Goal: Task Accomplishment & Management: Use online tool/utility

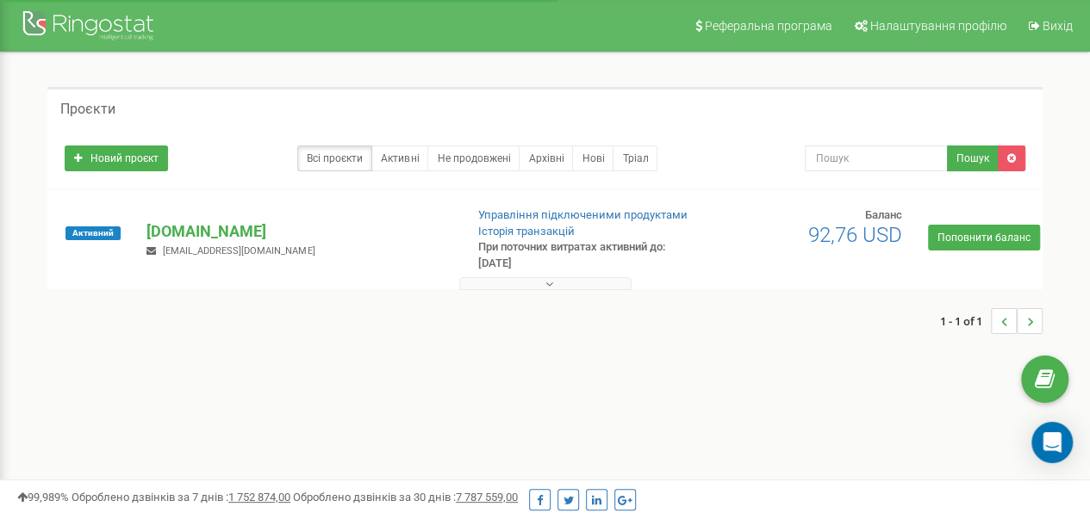
click at [563, 283] on button at bounding box center [545, 283] width 172 height 13
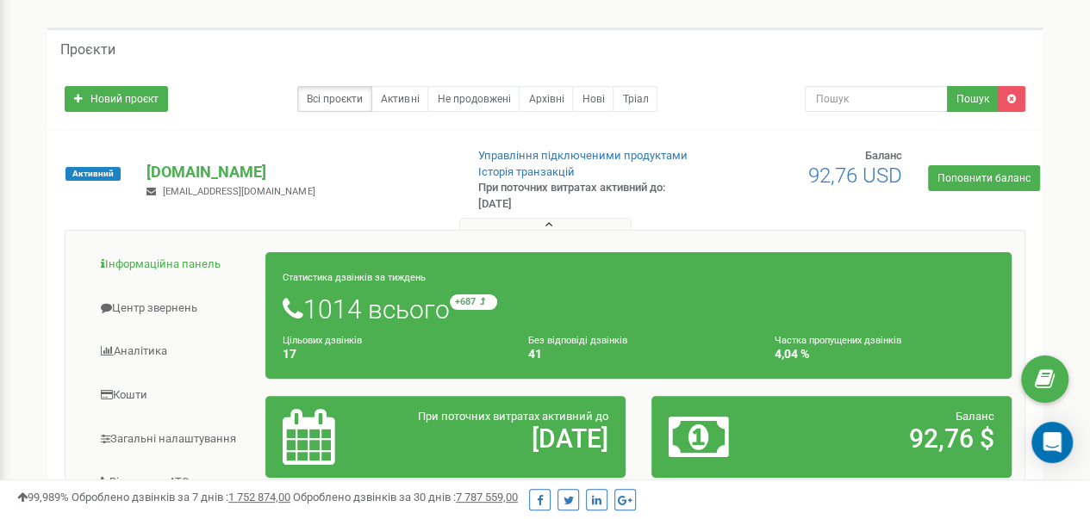
scroll to position [86, 0]
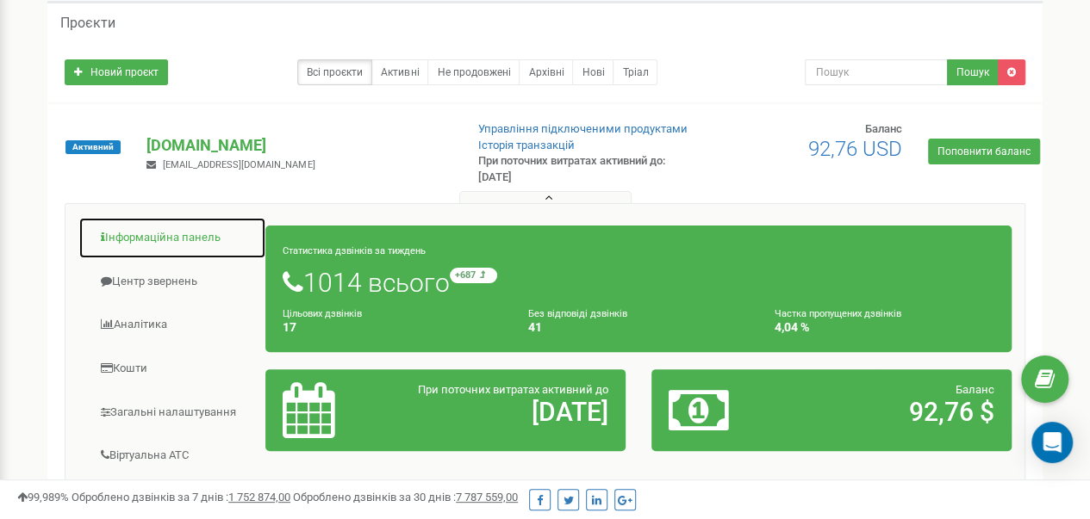
click at [166, 232] on link "Інформаційна панель" at bounding box center [172, 238] width 188 height 42
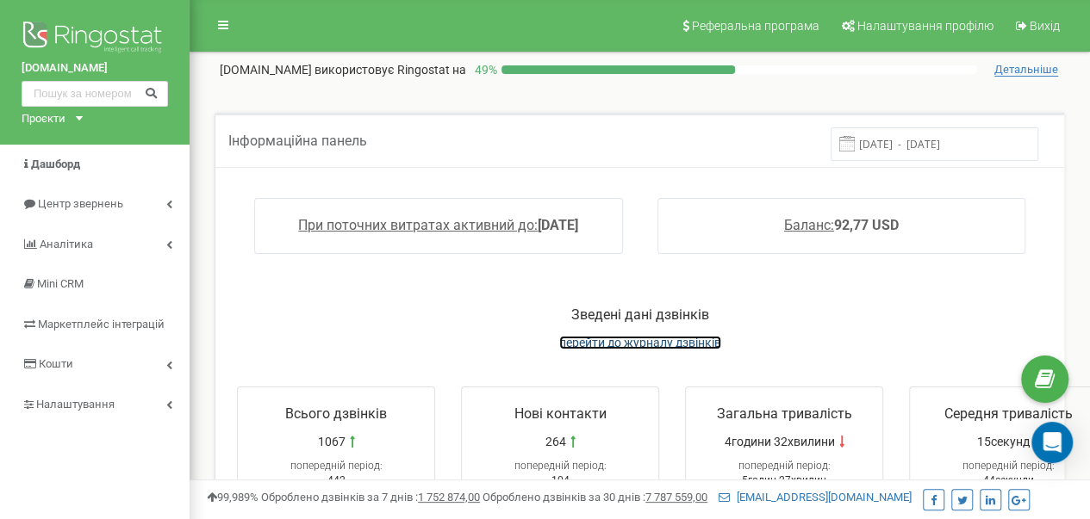
click at [622, 342] on span "перейти до журналу дзвінків" at bounding box center [640, 343] width 162 height 14
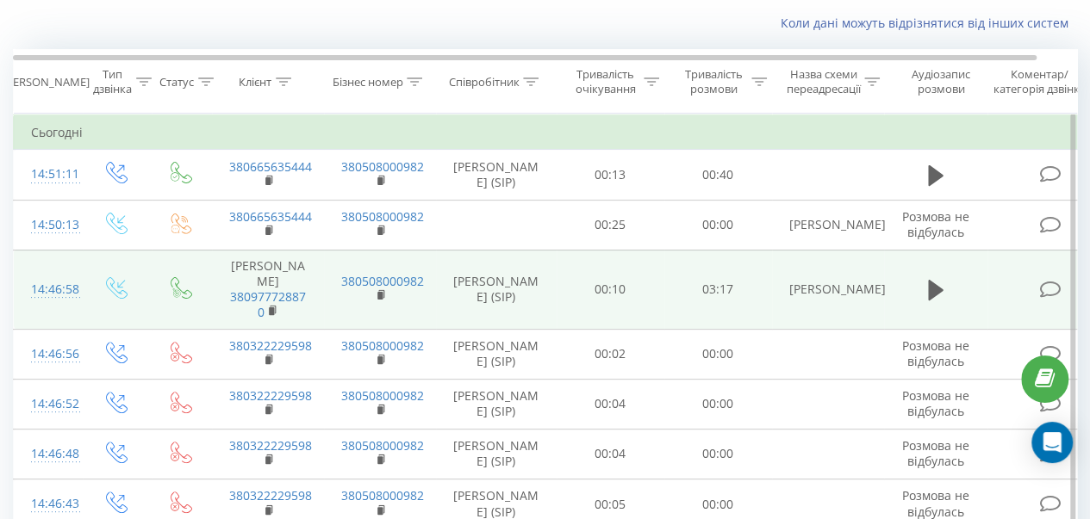
scroll to position [86, 0]
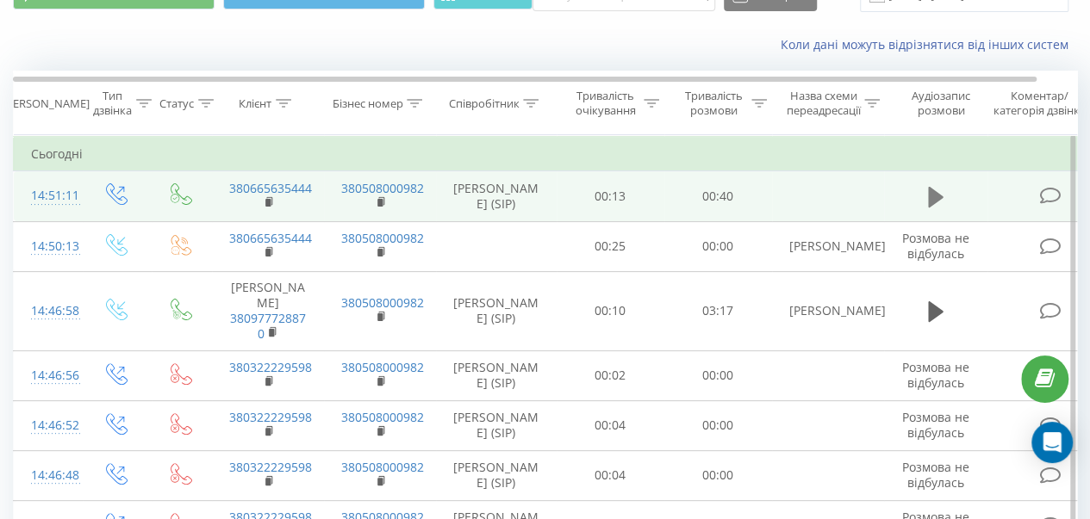
click at [939, 192] on icon at bounding box center [936, 197] width 16 height 24
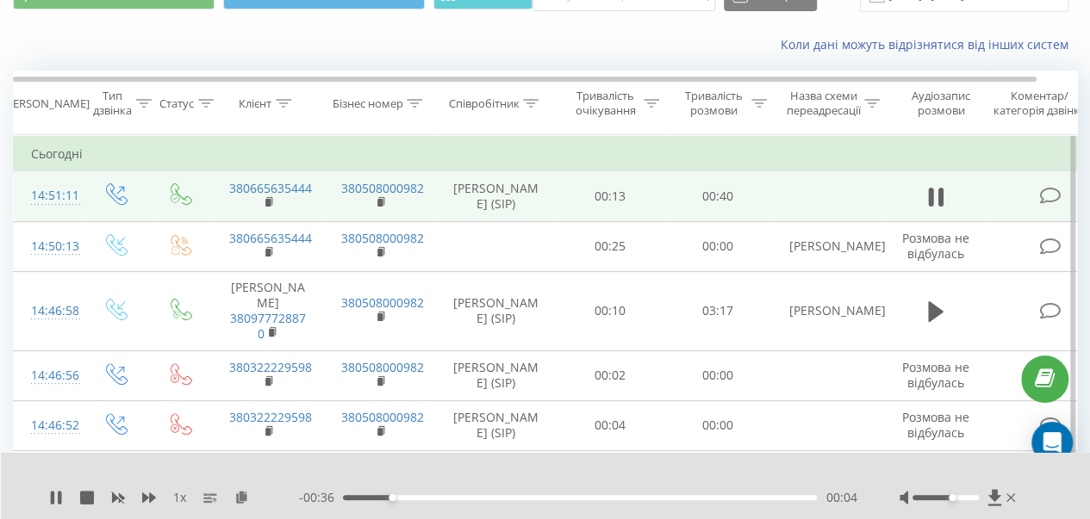
click at [951, 500] on div at bounding box center [945, 497] width 66 height 5
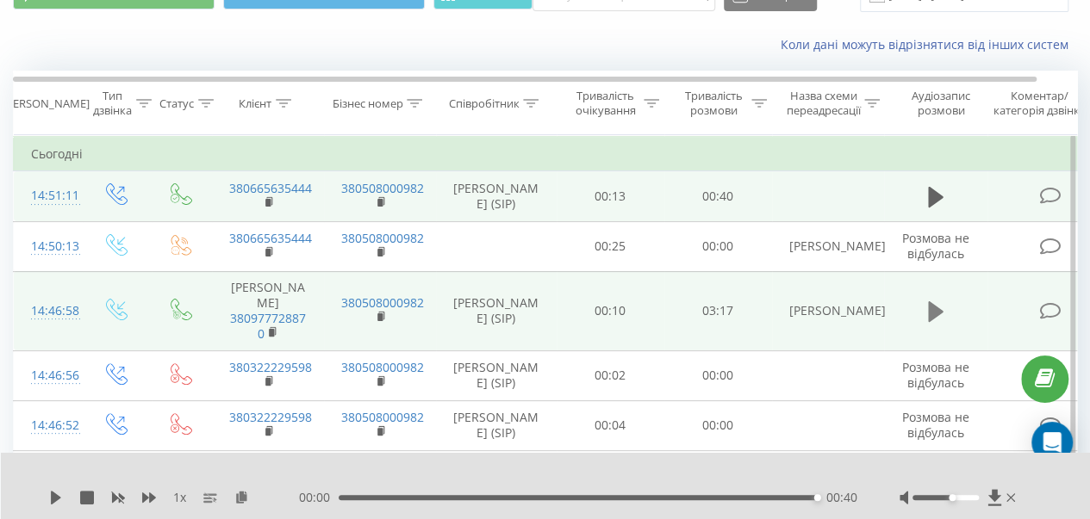
click at [942, 311] on icon at bounding box center [936, 312] width 16 height 24
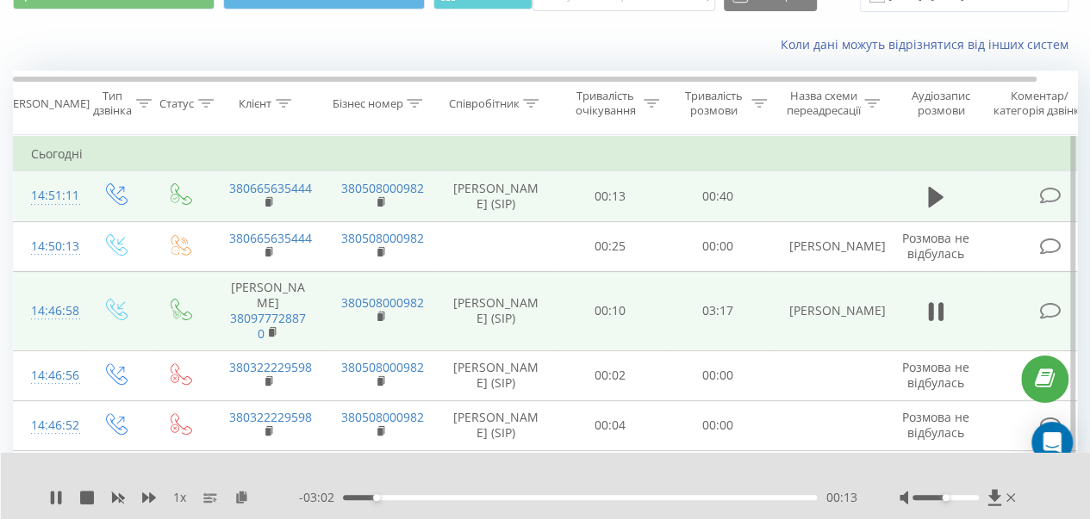
click at [946, 501] on div "Accessibility label" at bounding box center [945, 497] width 7 height 7
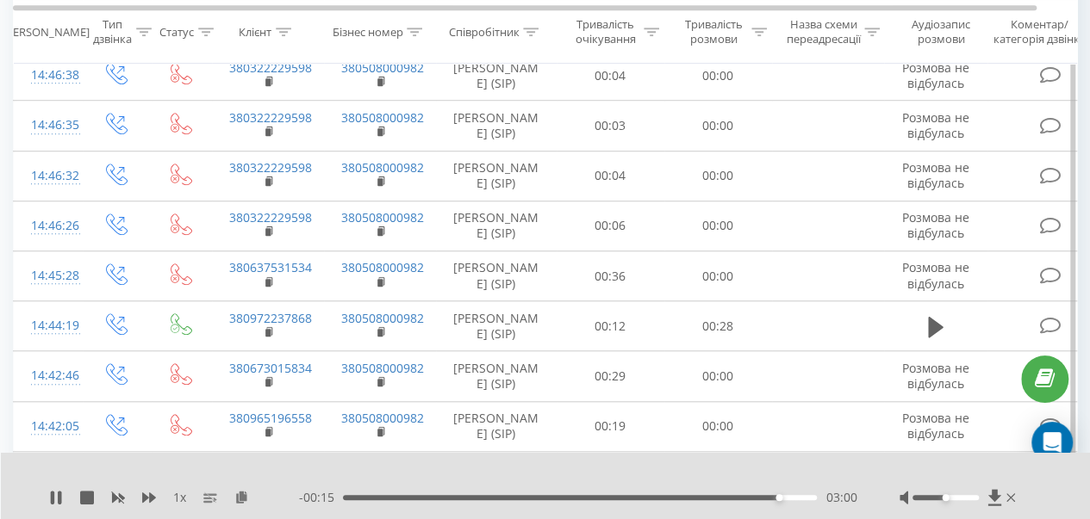
scroll to position [603, 0]
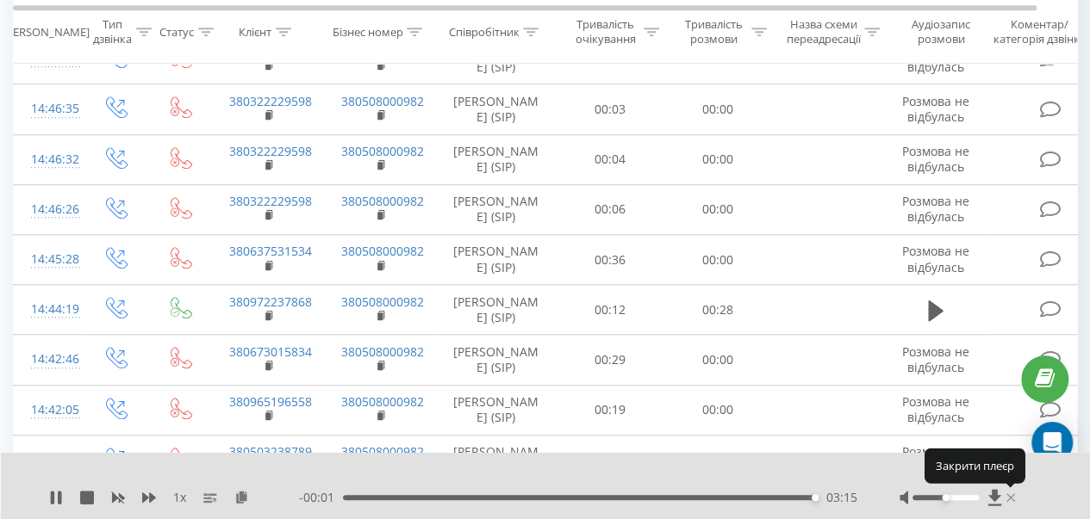
click at [1012, 495] on icon at bounding box center [1010, 498] width 9 height 9
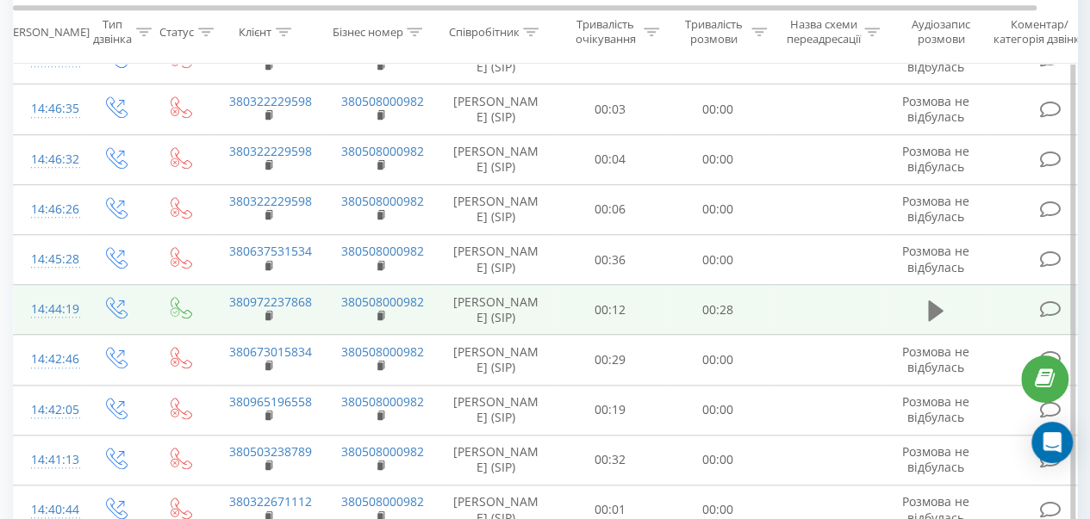
click at [936, 302] on icon at bounding box center [936, 311] width 16 height 21
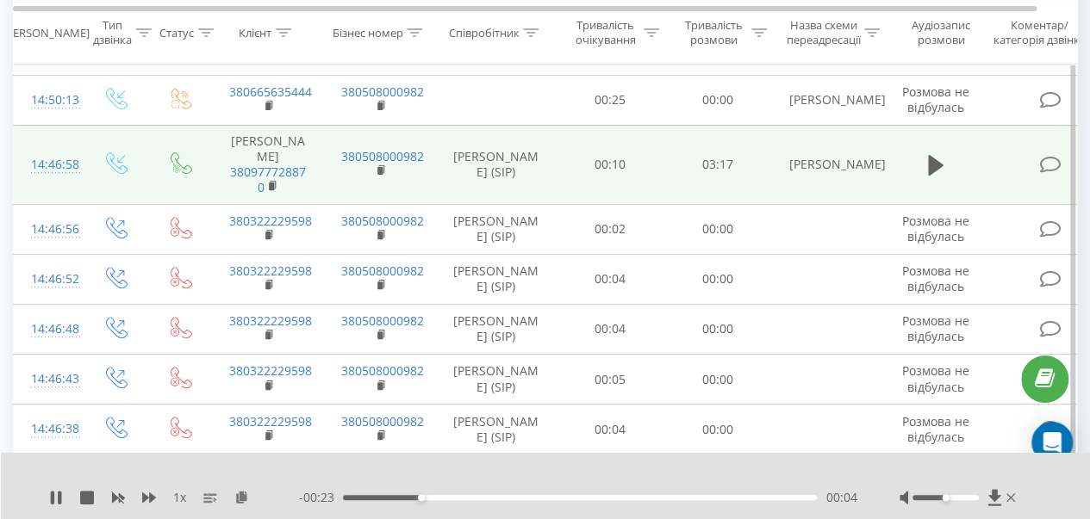
scroll to position [258, 0]
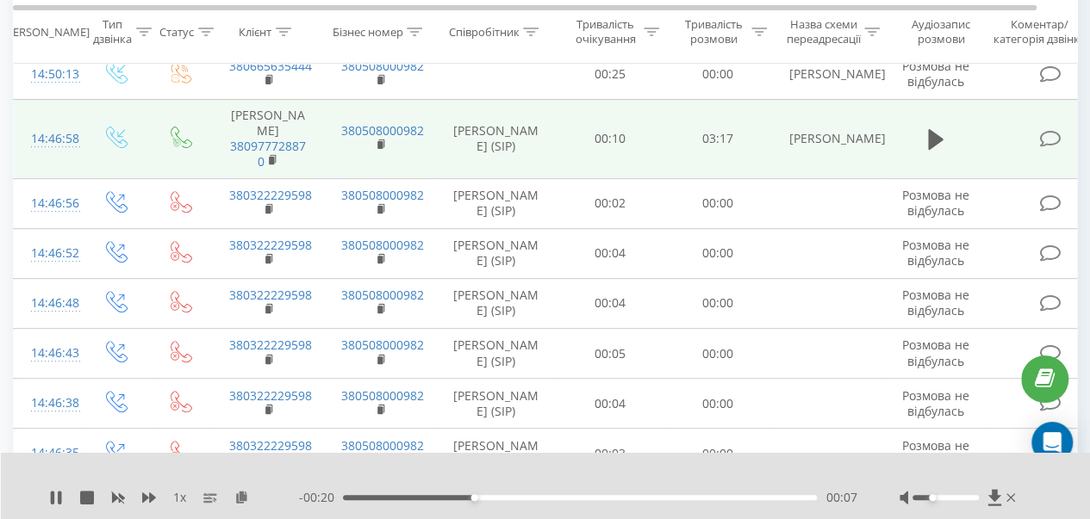
drag, startPoint x: 941, startPoint y: 499, endPoint x: 932, endPoint y: 502, distance: 9.3
click at [932, 502] on div at bounding box center [959, 497] width 120 height 17
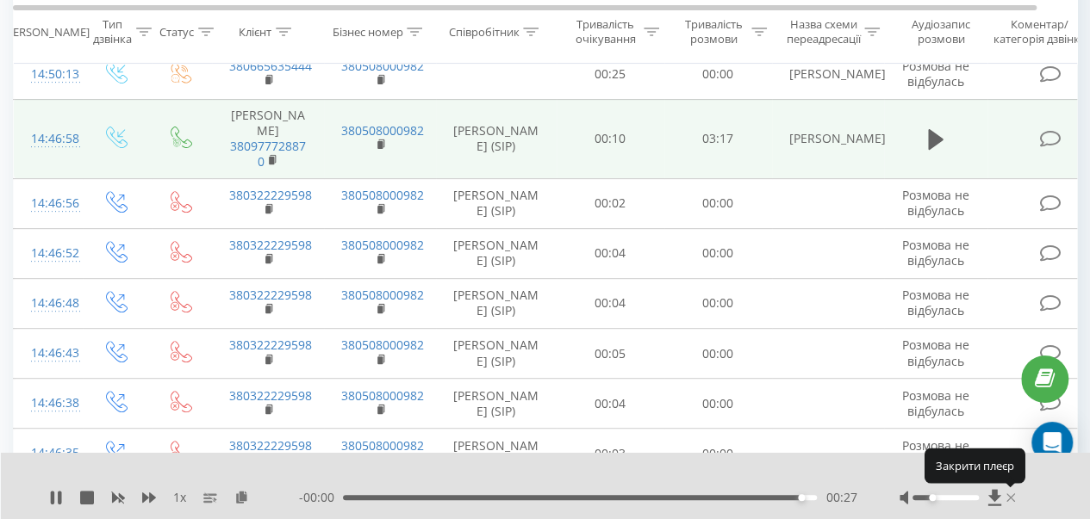
click at [1010, 497] on icon at bounding box center [1010, 498] width 9 height 14
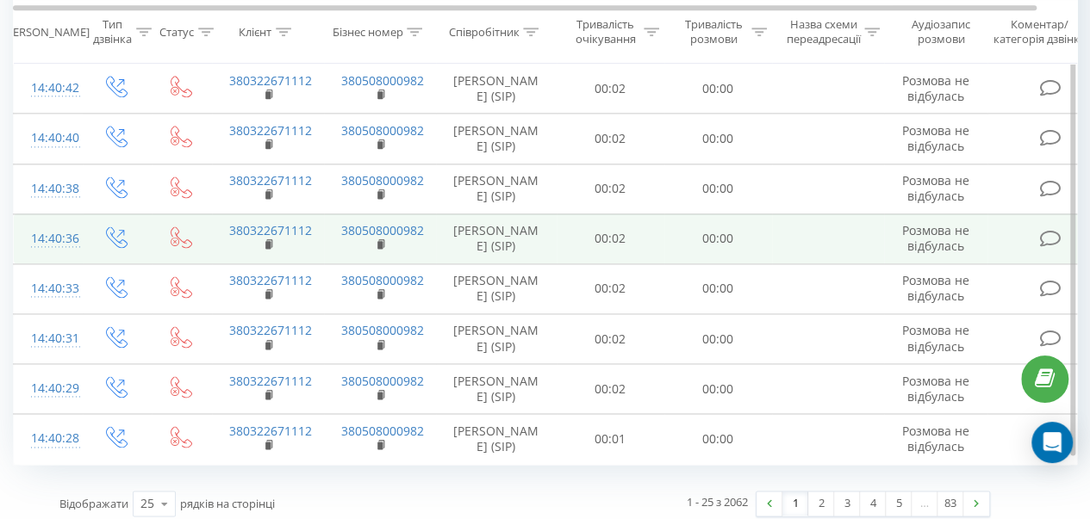
scroll to position [1076, 0]
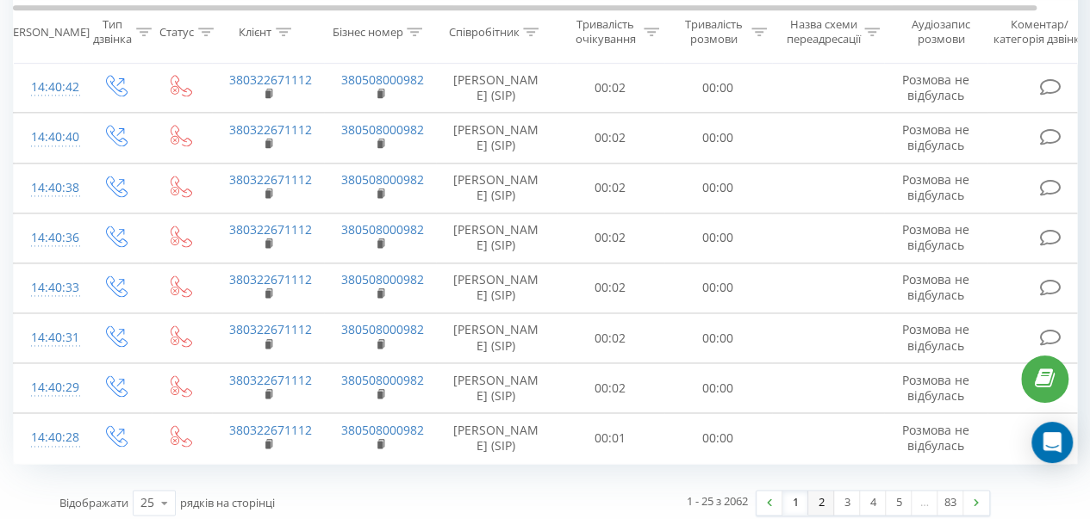
click at [824, 497] on link "2" at bounding box center [821, 503] width 26 height 24
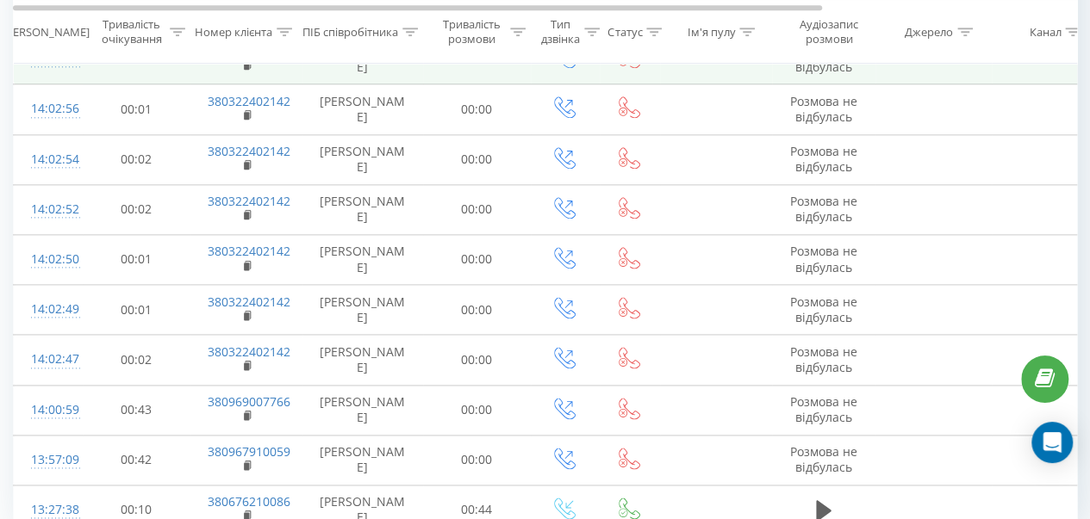
scroll to position [1048, 0]
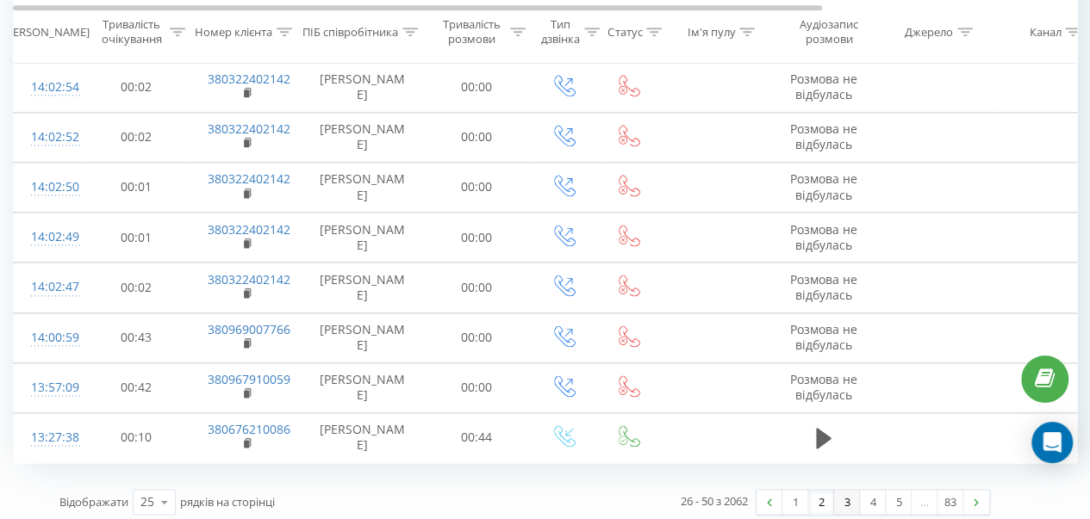
click at [837, 496] on link "3" at bounding box center [847, 502] width 26 height 24
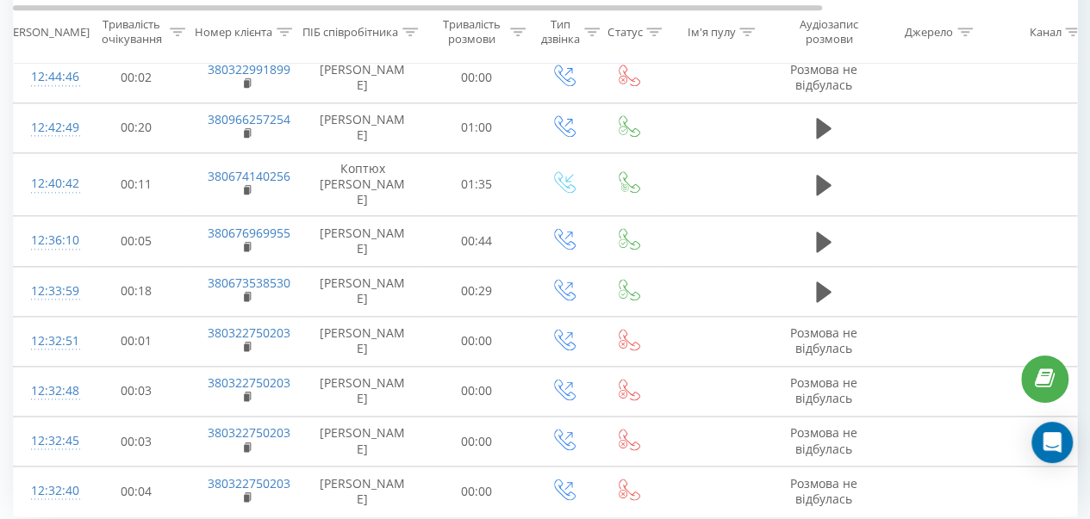
scroll to position [1048, 0]
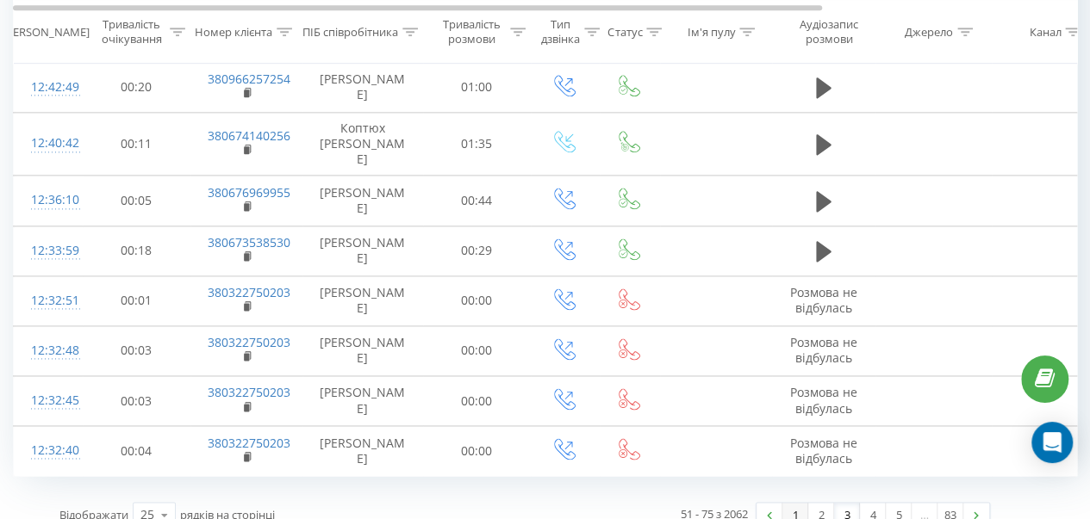
click at [787, 503] on link "1" at bounding box center [795, 515] width 26 height 24
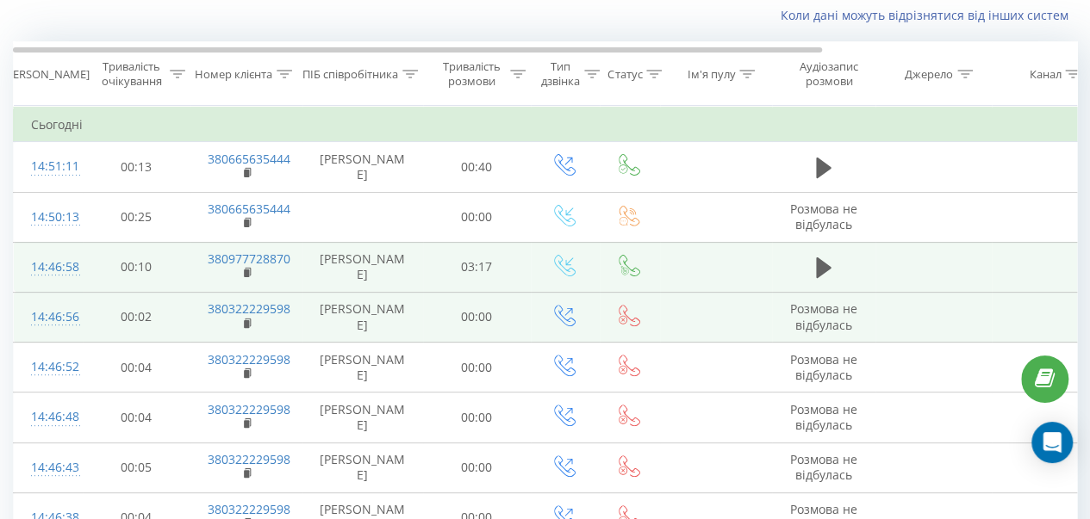
scroll to position [114, 0]
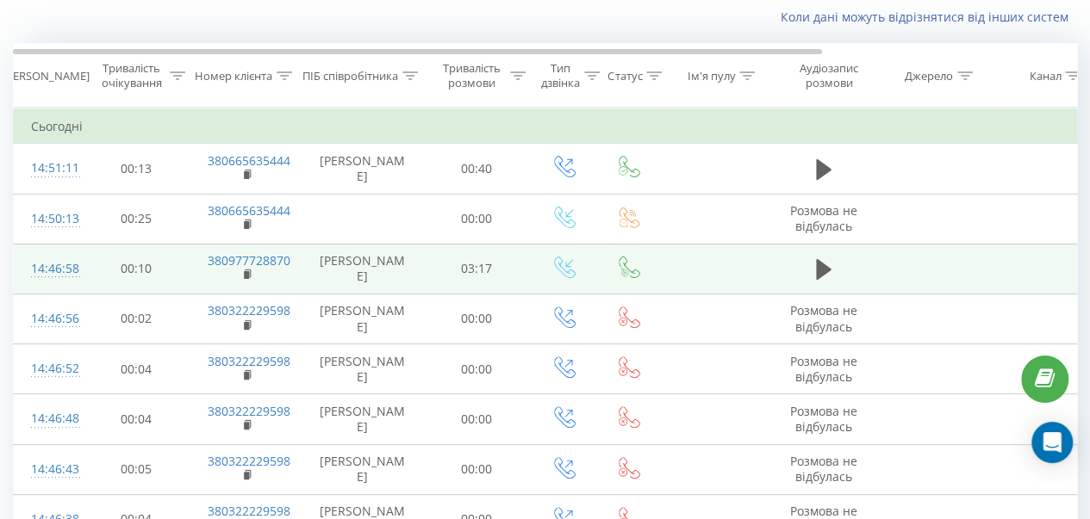
click at [749, 17] on div "Коли дані можуть відрізнятися вiд інших систем" at bounding box center [749, 17] width 680 height 17
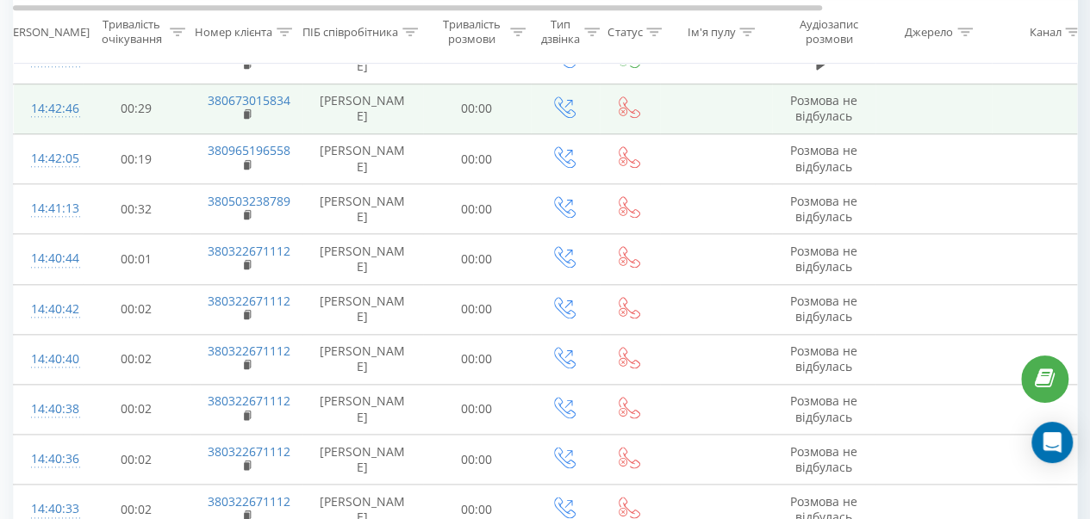
scroll to position [1048, 0]
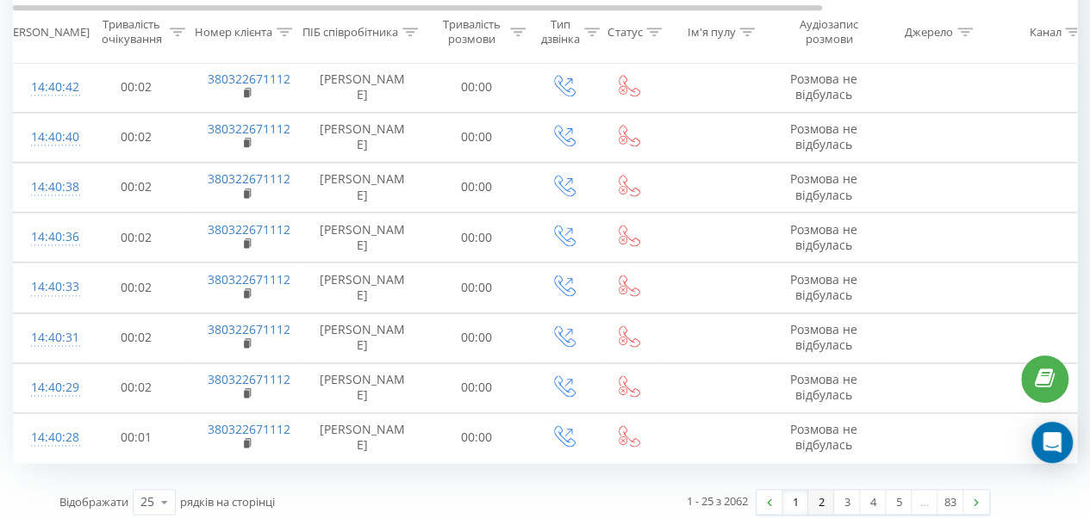
click at [827, 496] on link "2" at bounding box center [821, 502] width 26 height 24
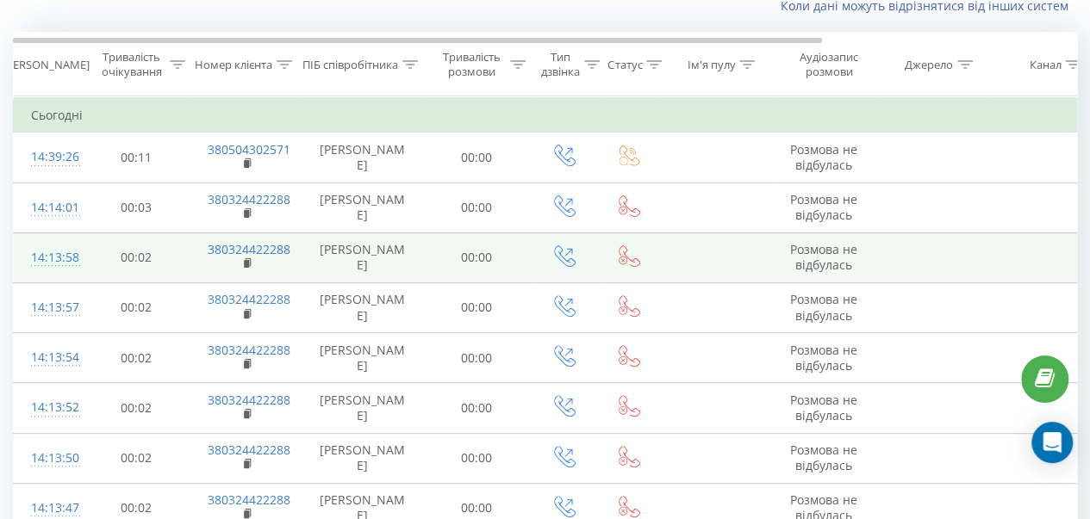
scroll to position [114, 0]
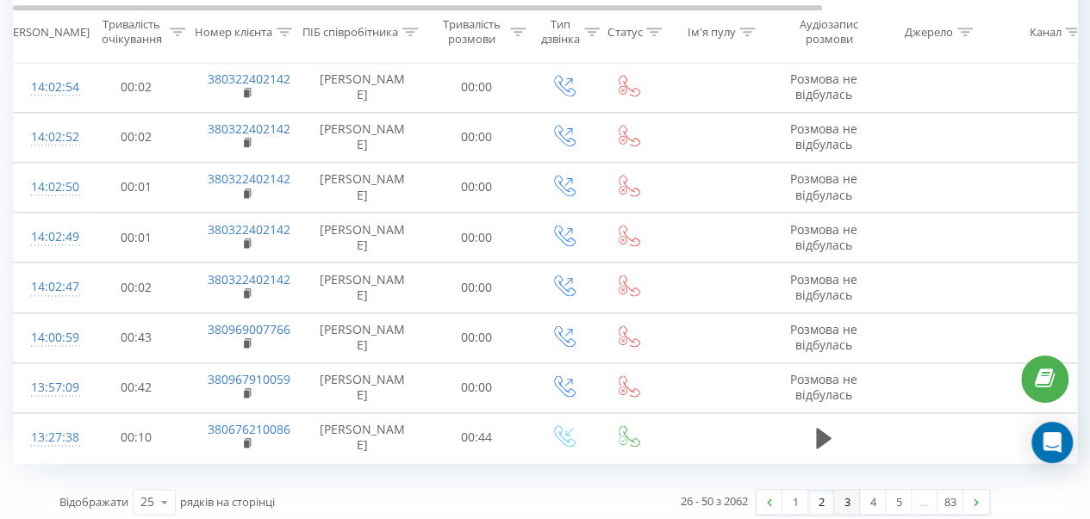
click at [835, 494] on link "3" at bounding box center [847, 502] width 26 height 24
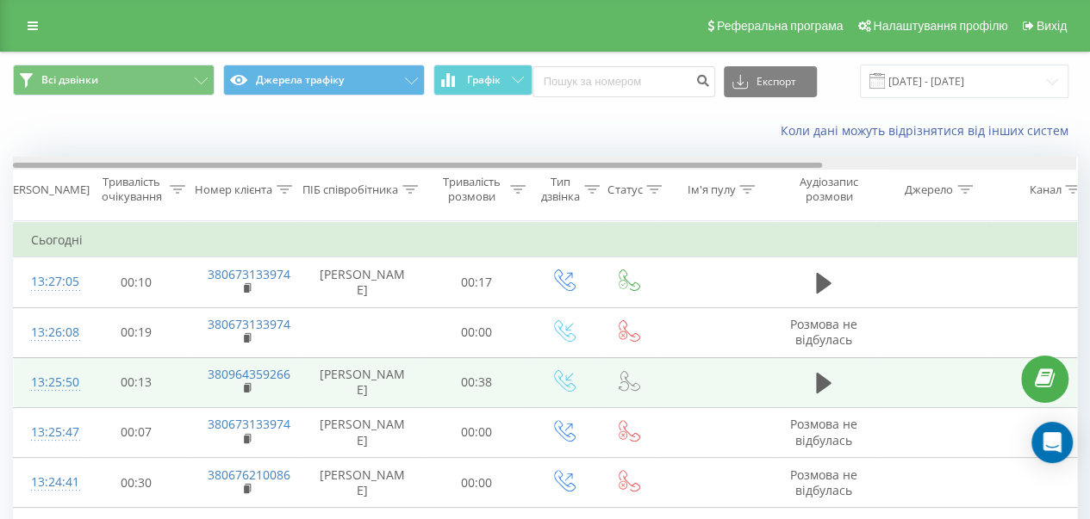
drag, startPoint x: 762, startPoint y: 165, endPoint x: 69, endPoint y: 159, distance: 692.7
click at [69, 159] on div at bounding box center [544, 163] width 1063 height 13
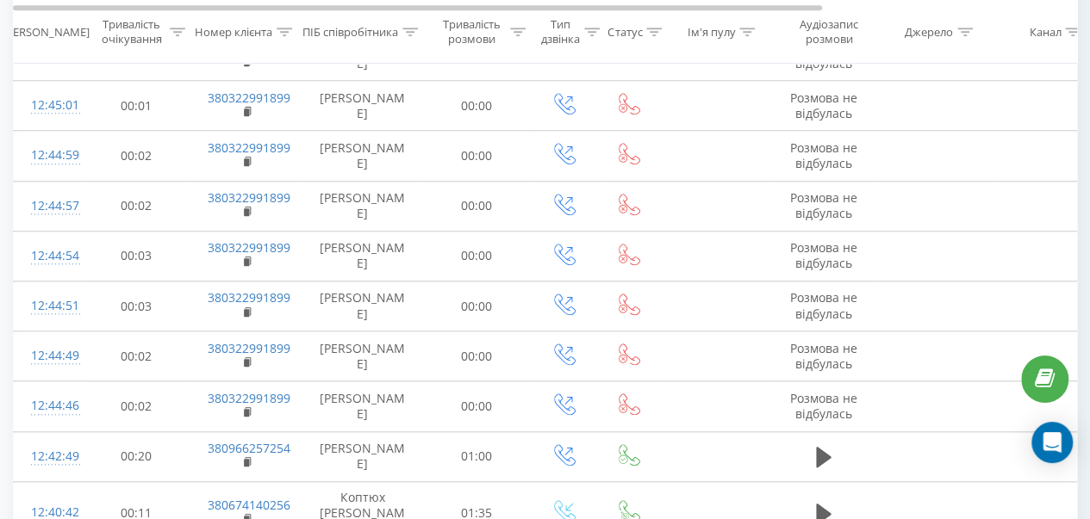
scroll to position [1048, 0]
